Goal: Task Accomplishment & Management: Use online tool/utility

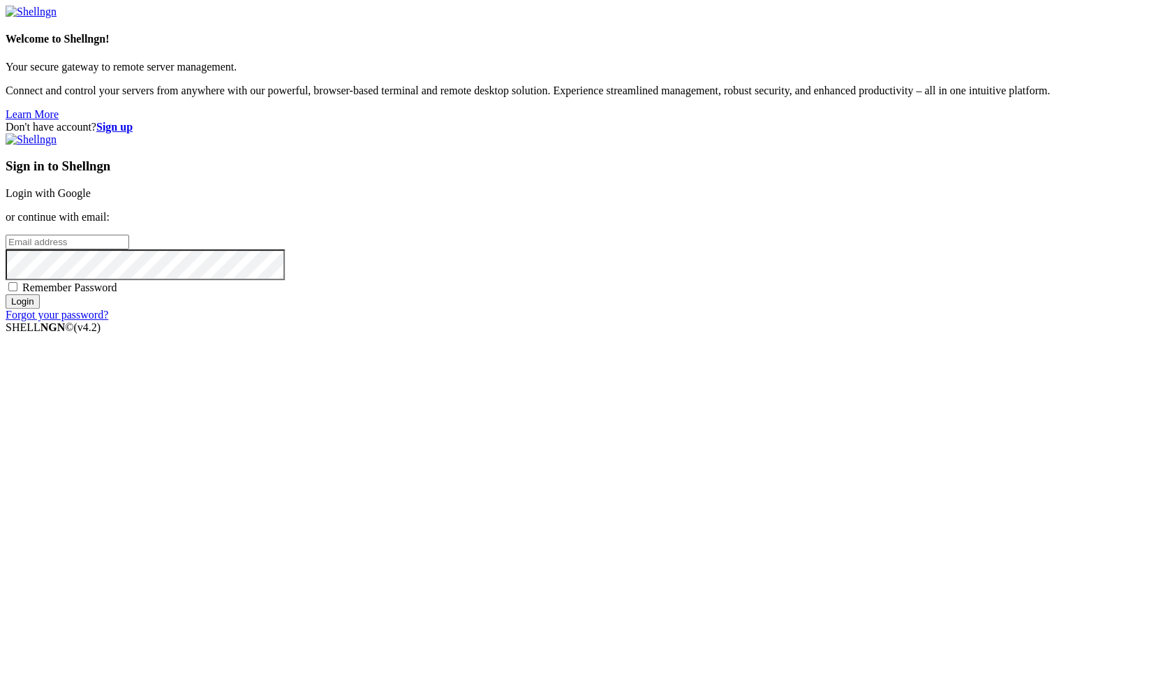
type input "aavetisyan"
click at [91, 199] on link "Login with Google" at bounding box center [48, 193] width 85 height 12
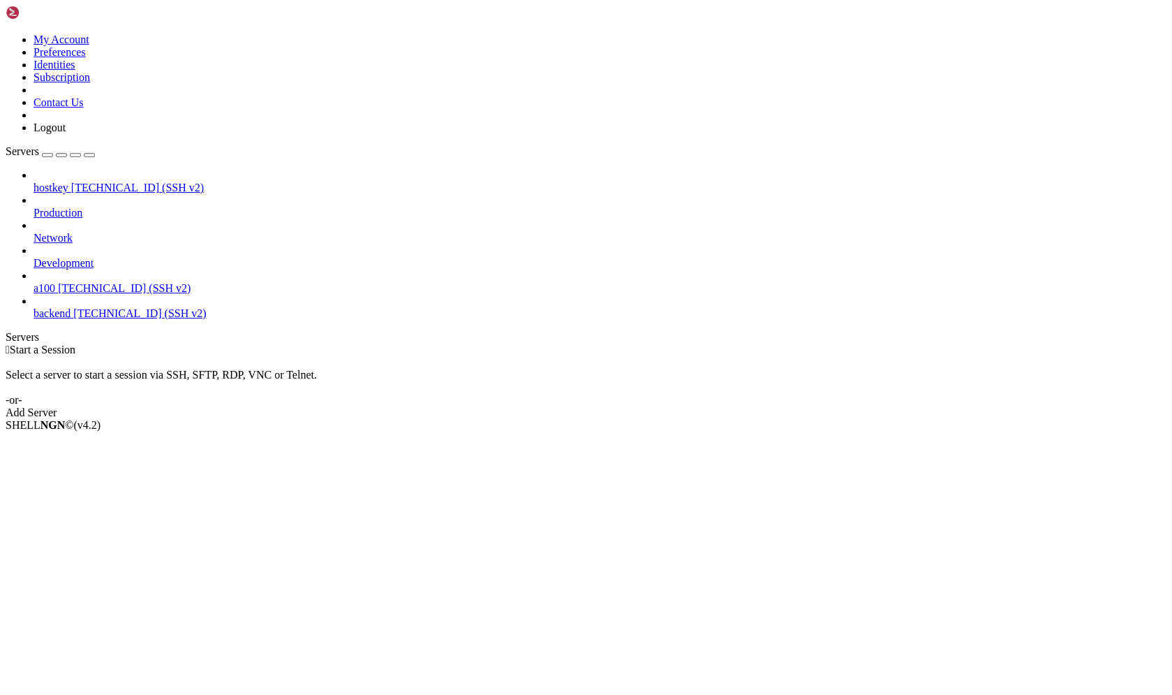
click at [55, 282] on span "a100" at bounding box center [45, 288] width 22 height 12
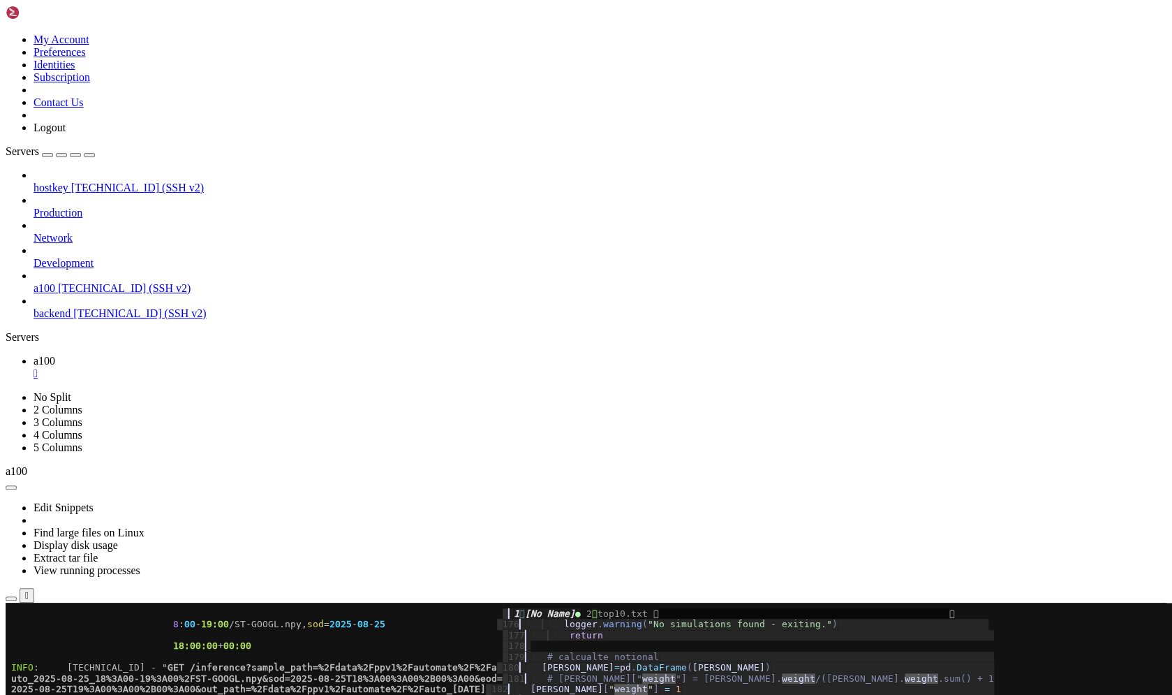
click at [258, 694] on span "2025-08-25T19%3A00%3A00%2B00%3A00&out_path=%2Fdata%2Fppv1%2Fautomate%2F%2Fauto_…" at bounding box center [248, 689] width 475 height 10
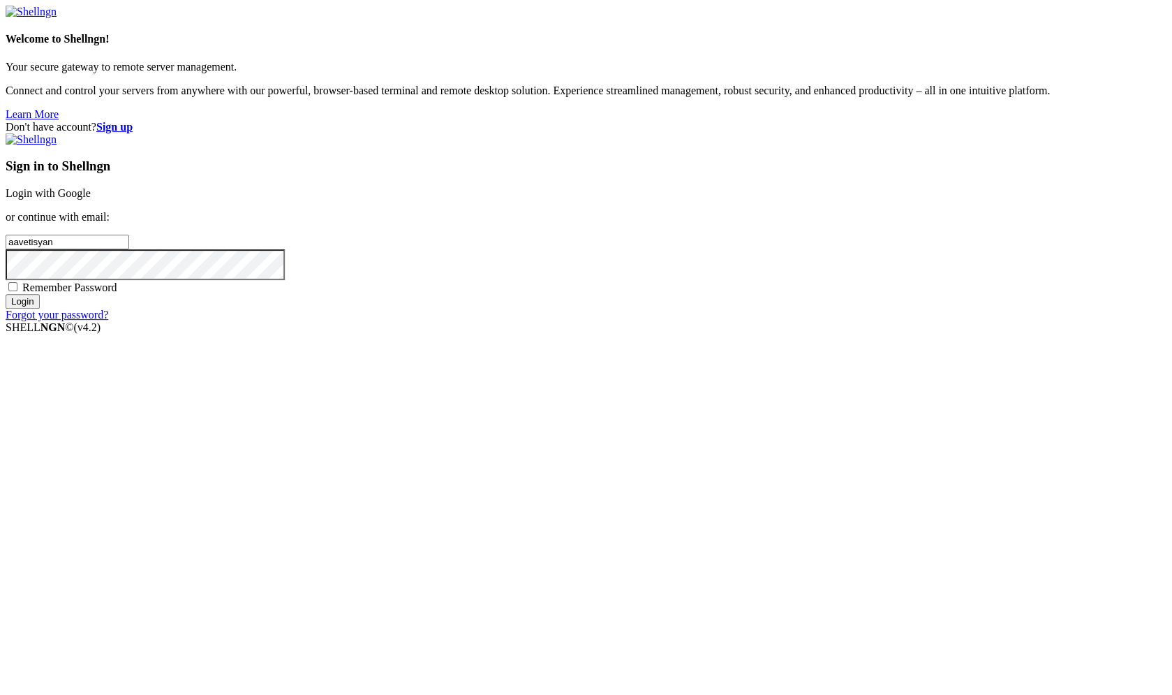
click at [91, 199] on link "Login with Google" at bounding box center [48, 193] width 85 height 12
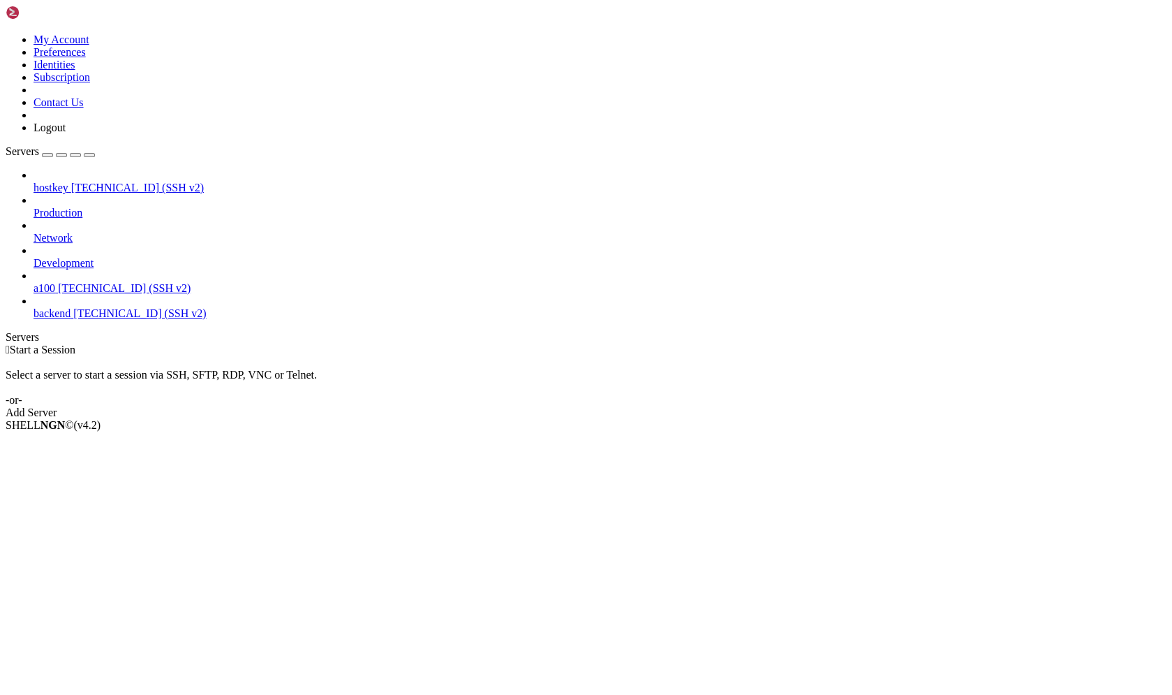
click at [94, 282] on span "[TECHNICAL_ID] (SSH v2)" at bounding box center [124, 288] width 133 height 12
